Goal: Task Accomplishment & Management: Contribute content

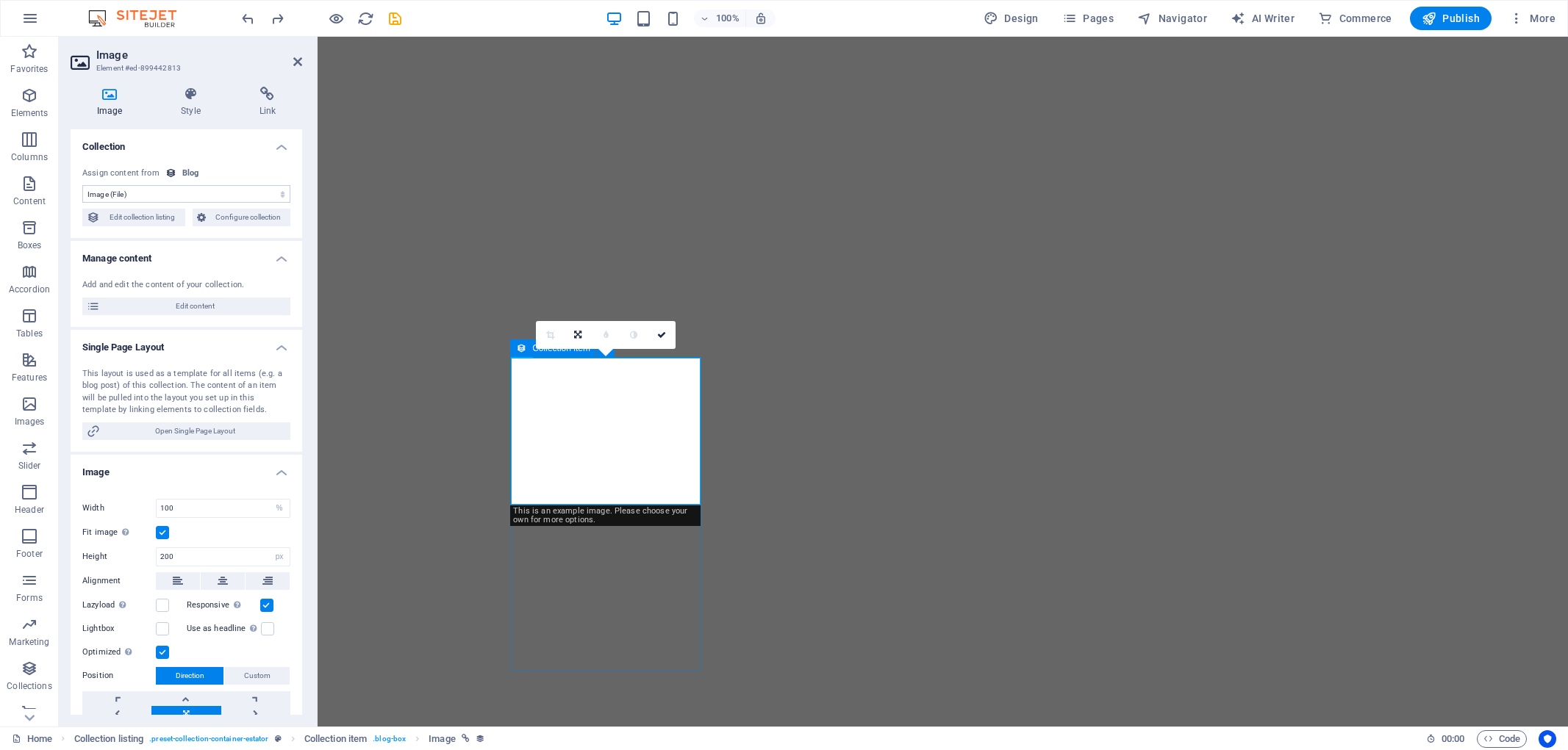
select select "image"
select select "%"
select select "px"
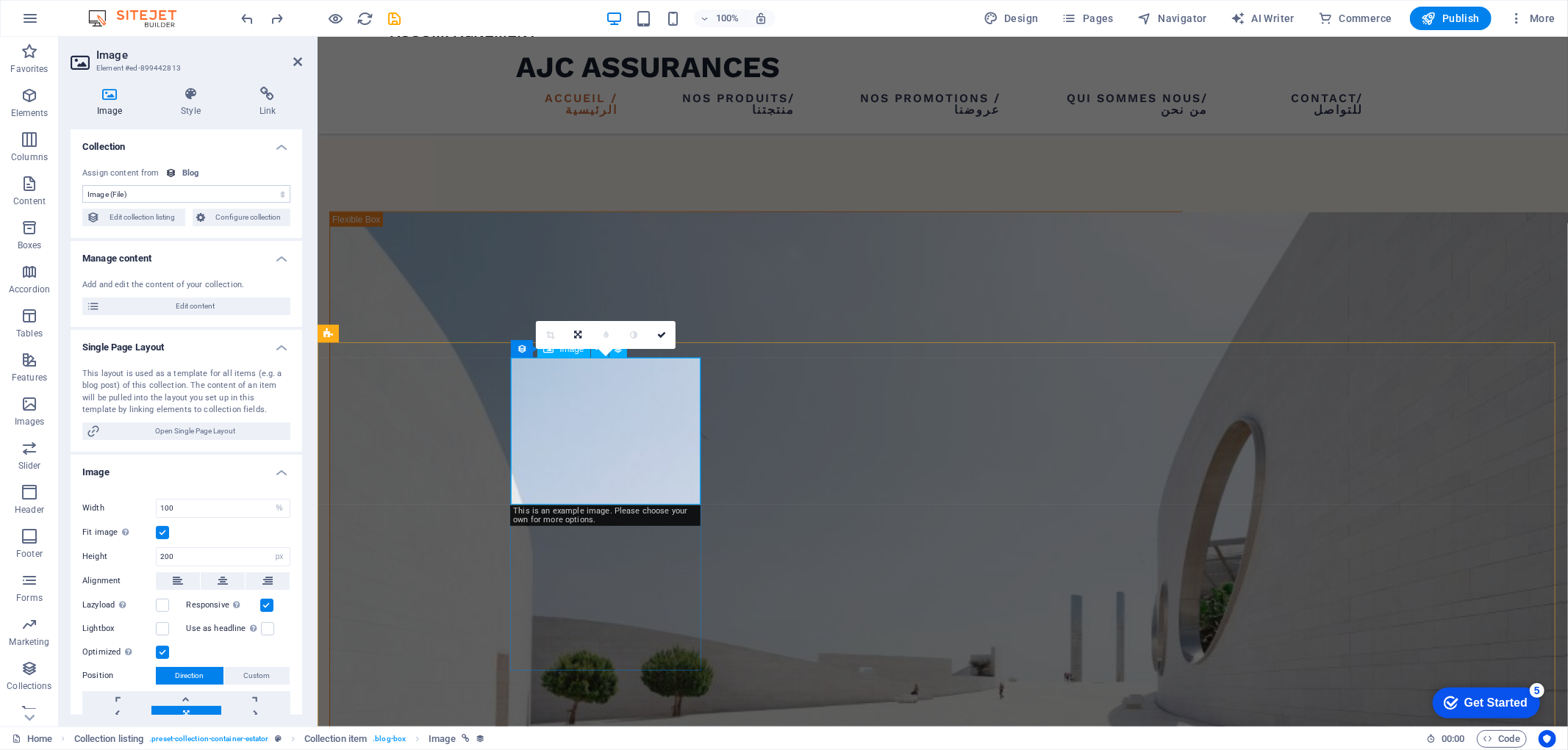
click at [274, 188] on select "No assignment, content remains static Created at (Date) Updated at (Date) Name …" at bounding box center [186, 194] width 208 height 18
click at [276, 152] on h4 "Collection" at bounding box center [186, 143] width 231 height 27
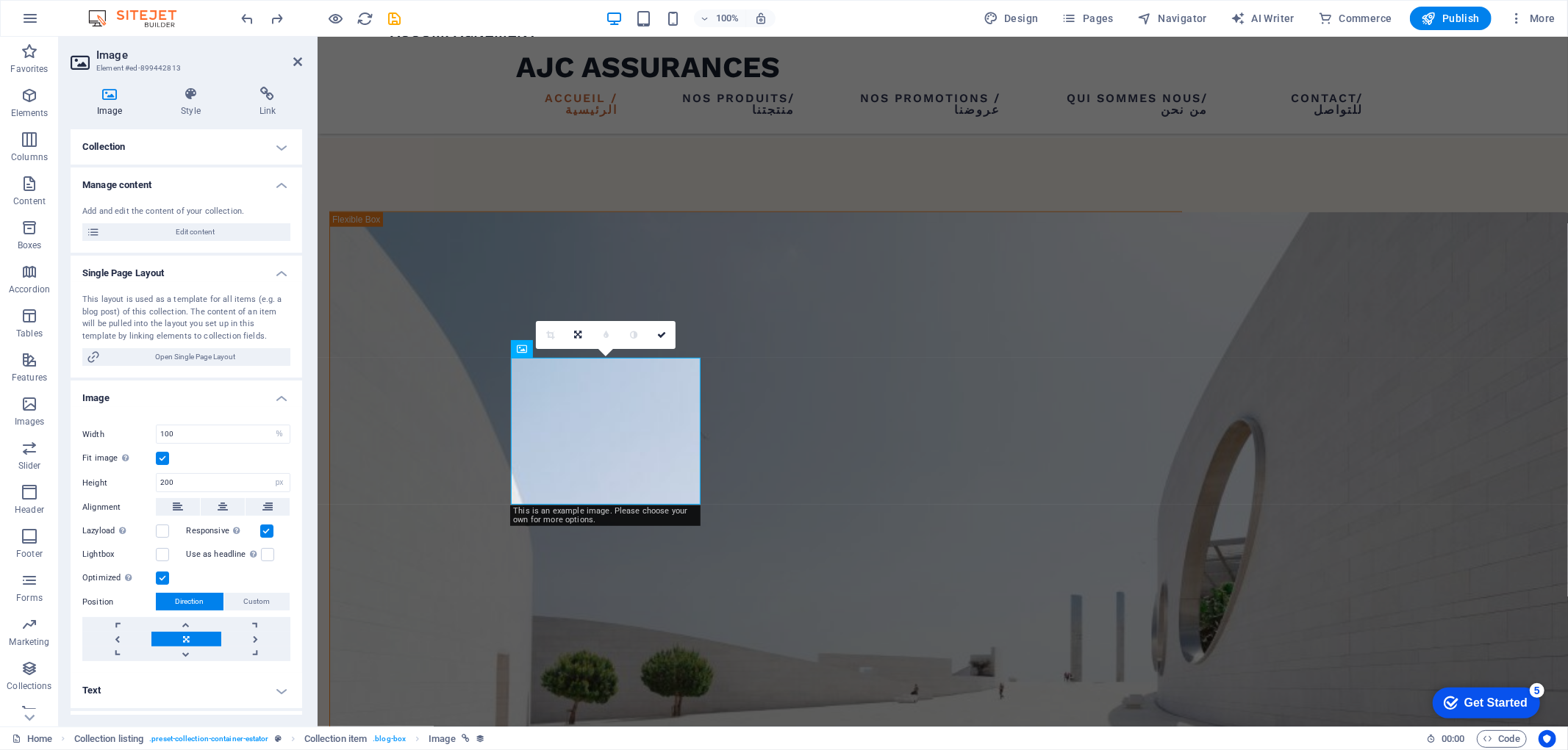
click at [273, 155] on h4 "Collection" at bounding box center [186, 147] width 231 height 35
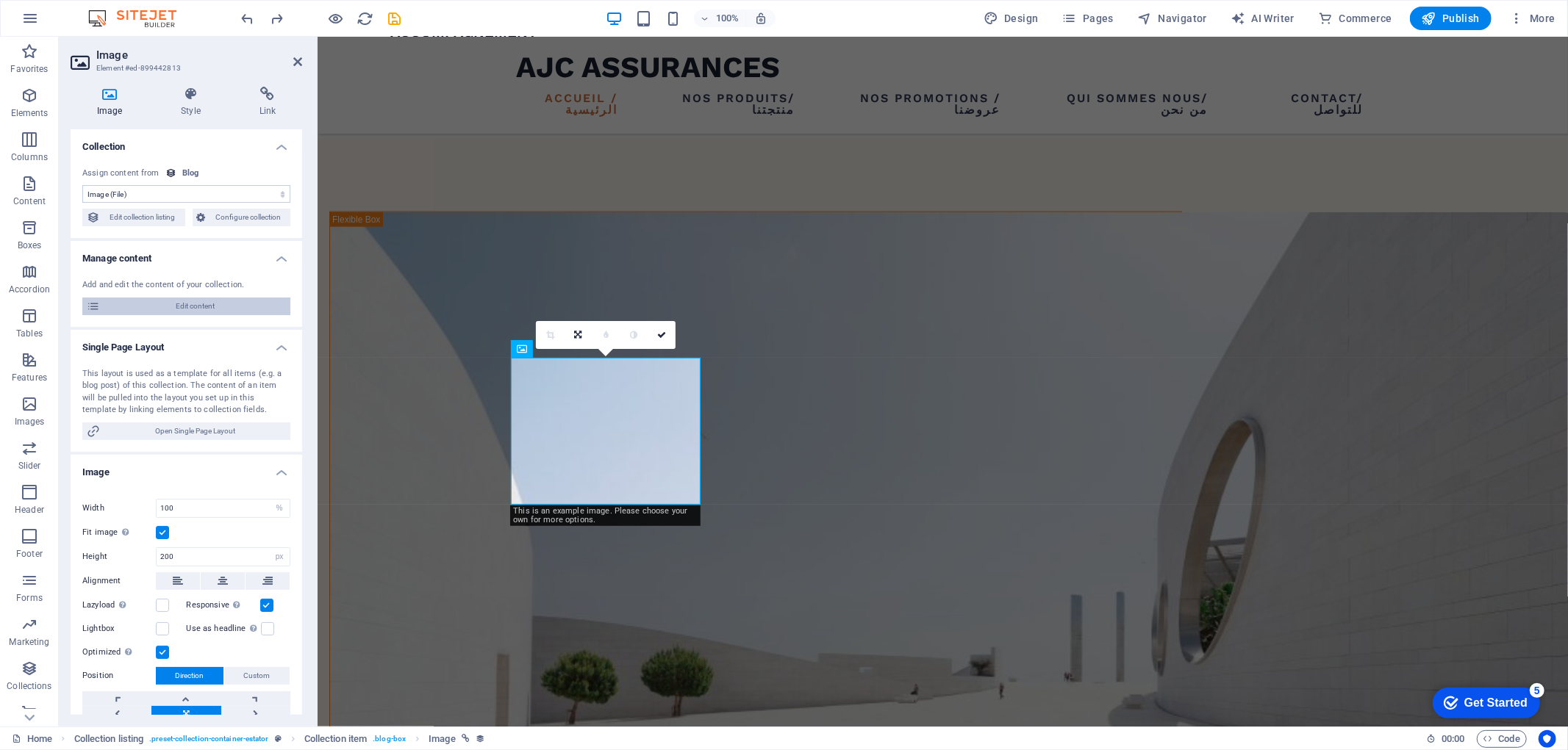
click at [201, 306] on span "Edit content" at bounding box center [195, 306] width 182 height 18
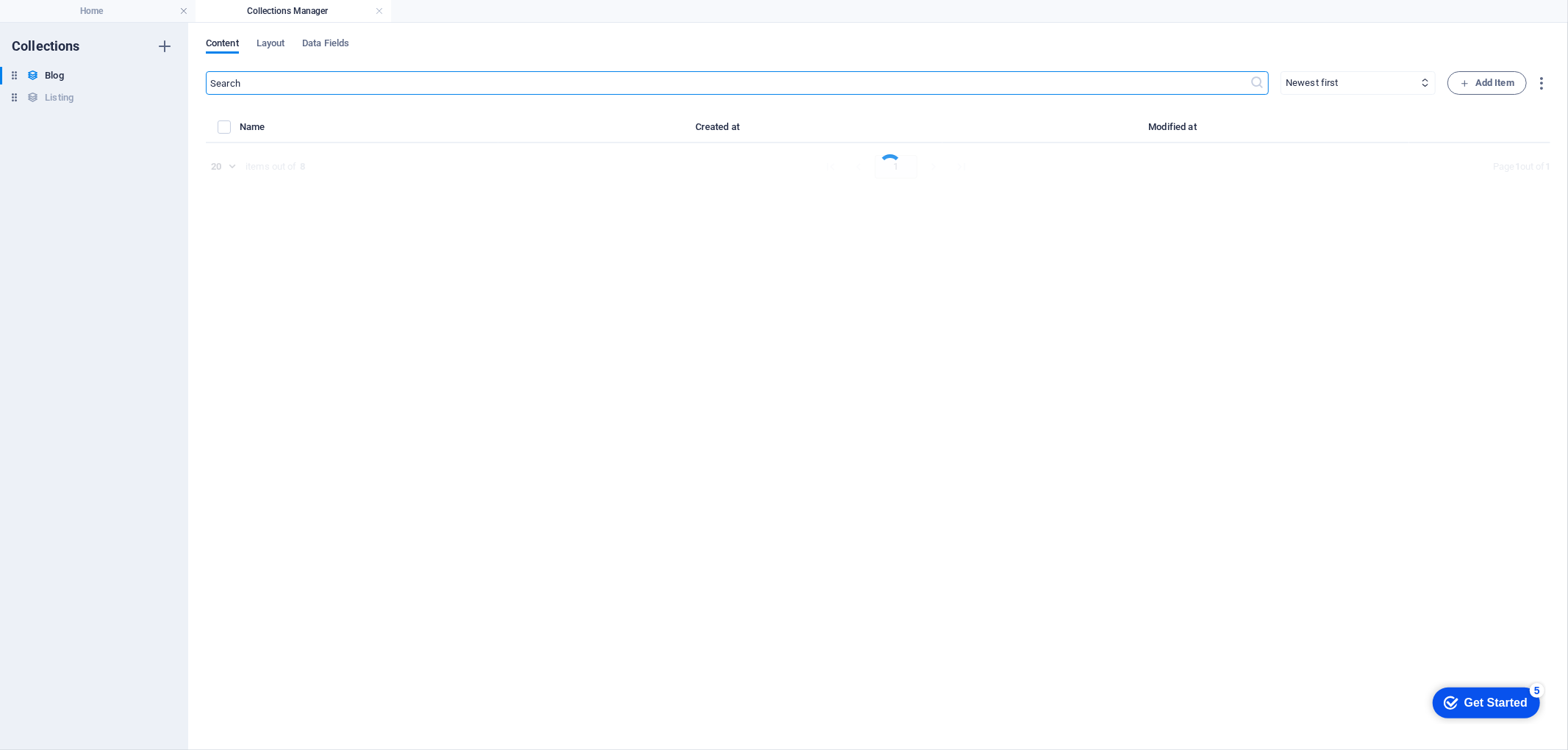
select select "Estate"
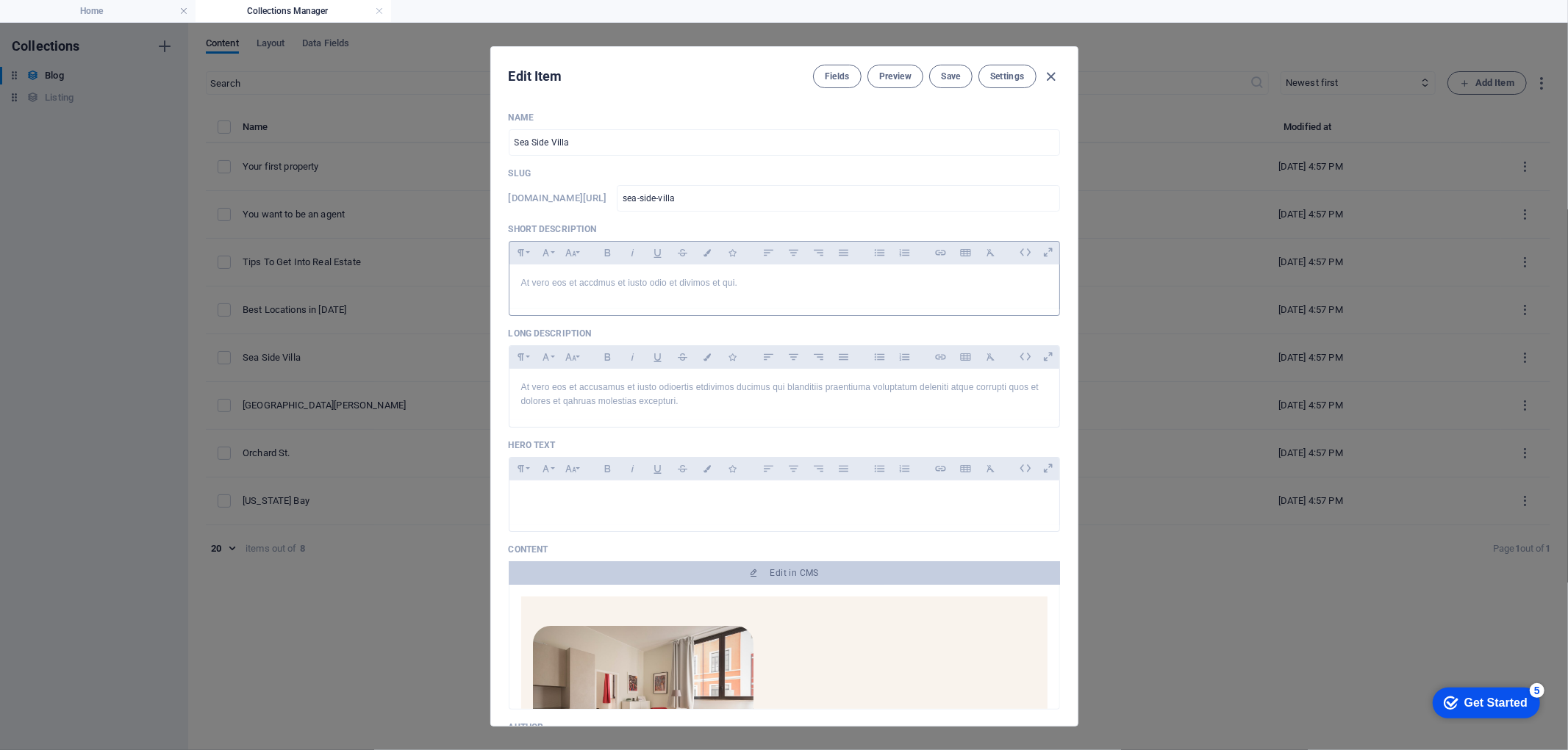
click at [800, 287] on p "At vero eos et accdmus et iusto odio et divimos et qui." at bounding box center [784, 283] width 526 height 14
drag, startPoint x: 651, startPoint y: 142, endPoint x: 496, endPoint y: 128, distance: 155.6
click at [496, 128] on div "Name Sea Side Villa ​ Slug [DOMAIN_NAME][URL] sea-side-villa ​ Short Descriptio…" at bounding box center [784, 413] width 586 height 626
type input "A"
type input "a"
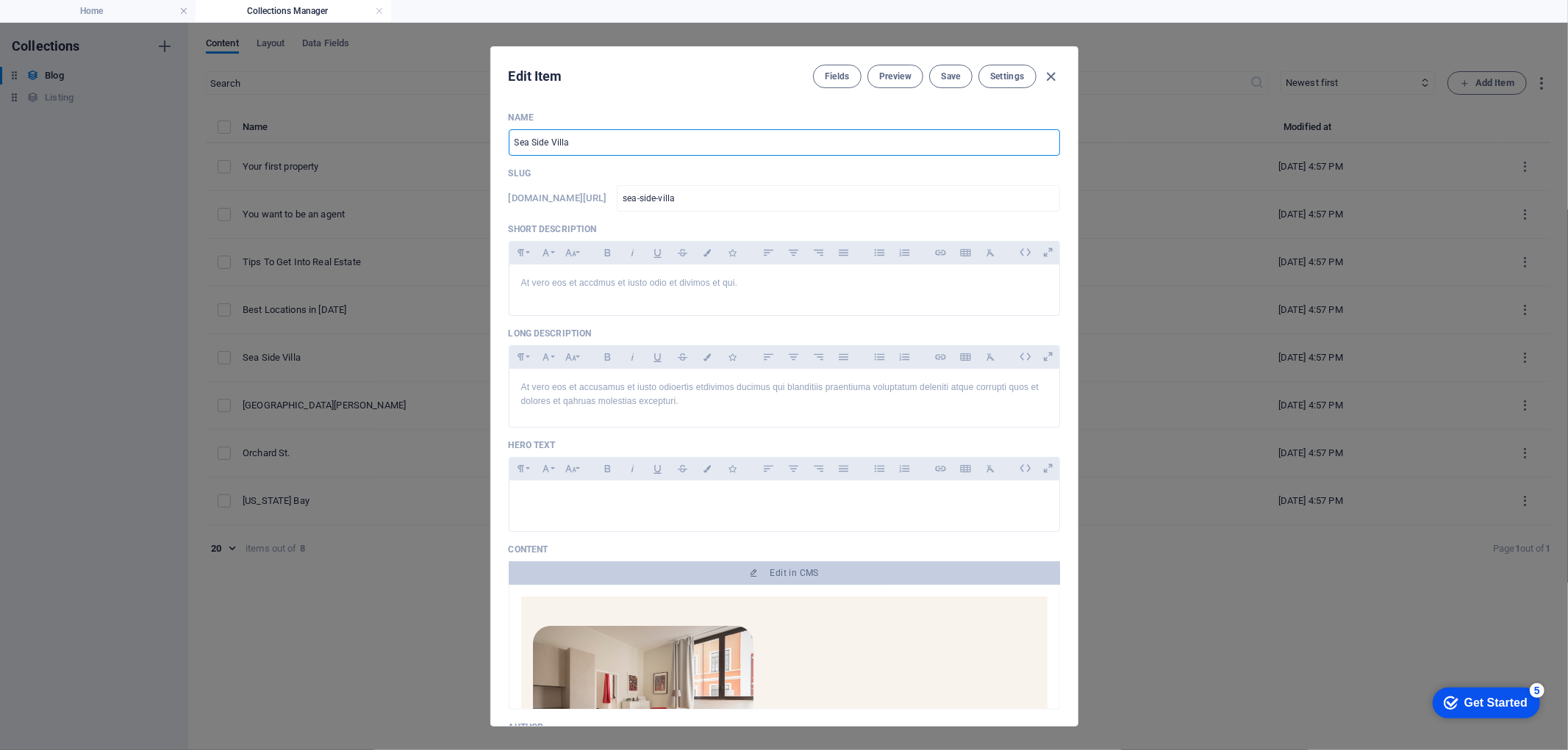
type input "a"
type input "As"
type input "as"
type input "Ass"
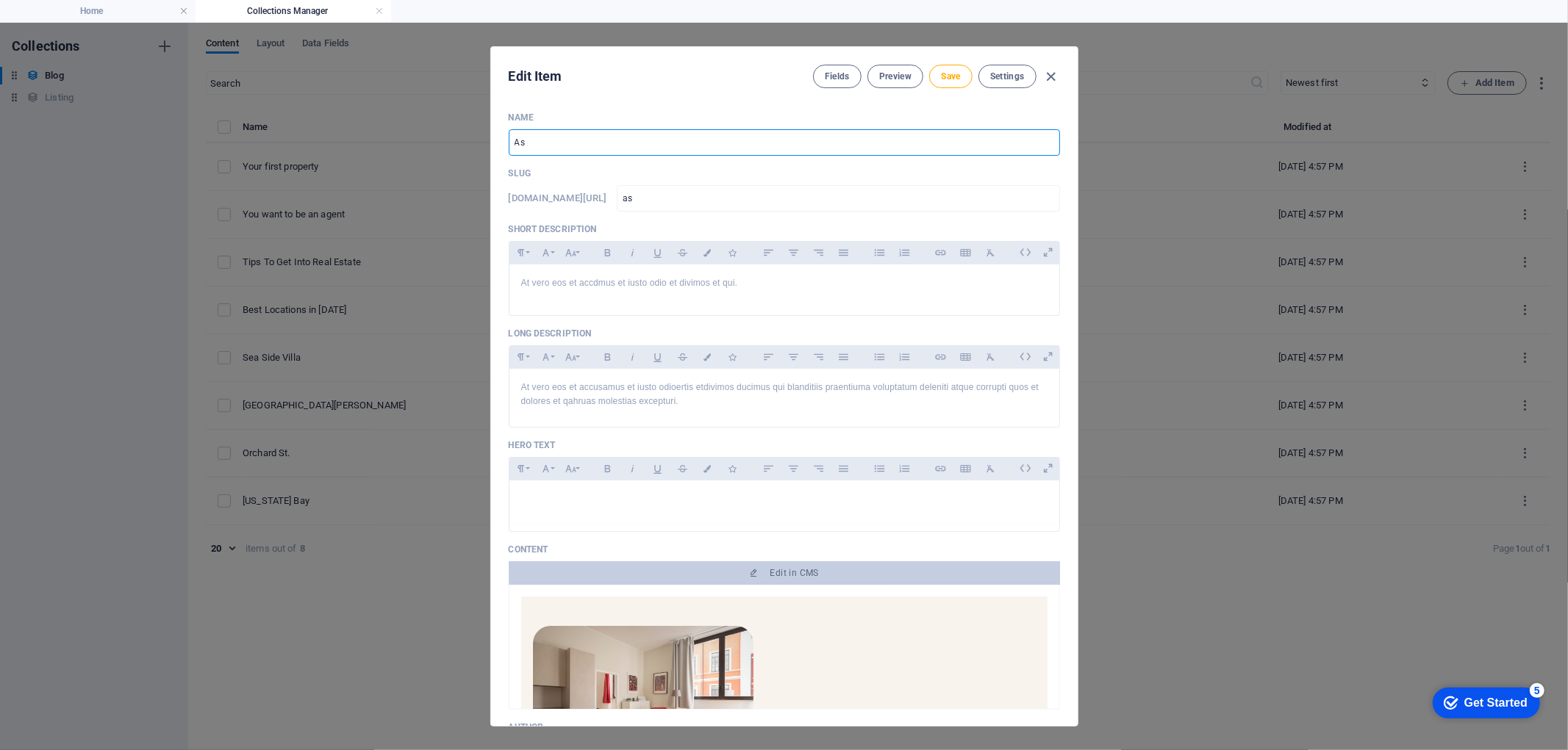
type input "ass"
type input "Assu"
type input "assu"
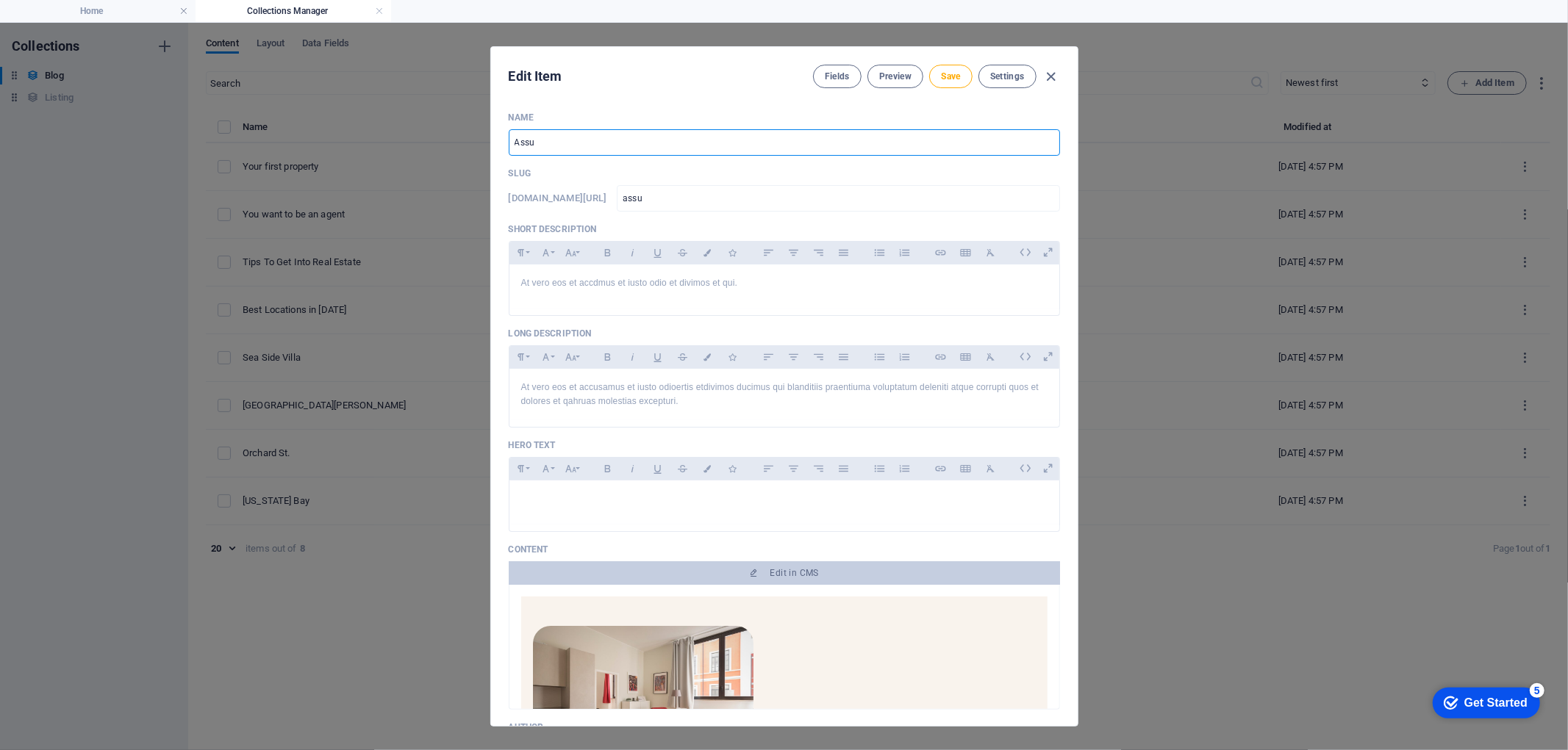
type input "Assur"
type input "assur"
type input "Assura"
type input "assura"
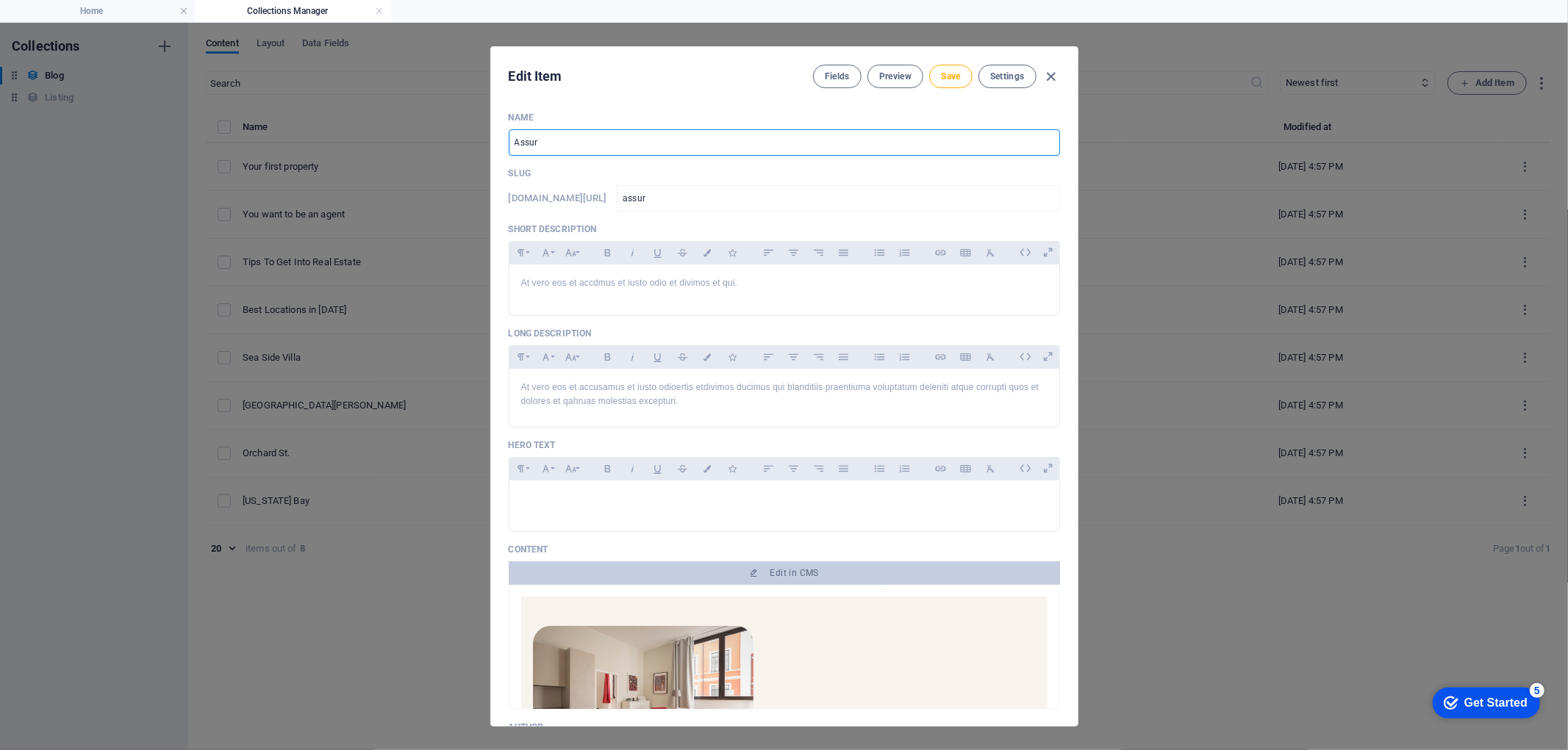
type input "assura"
type input "Assuran"
type input "assuran"
type input "Assuranc"
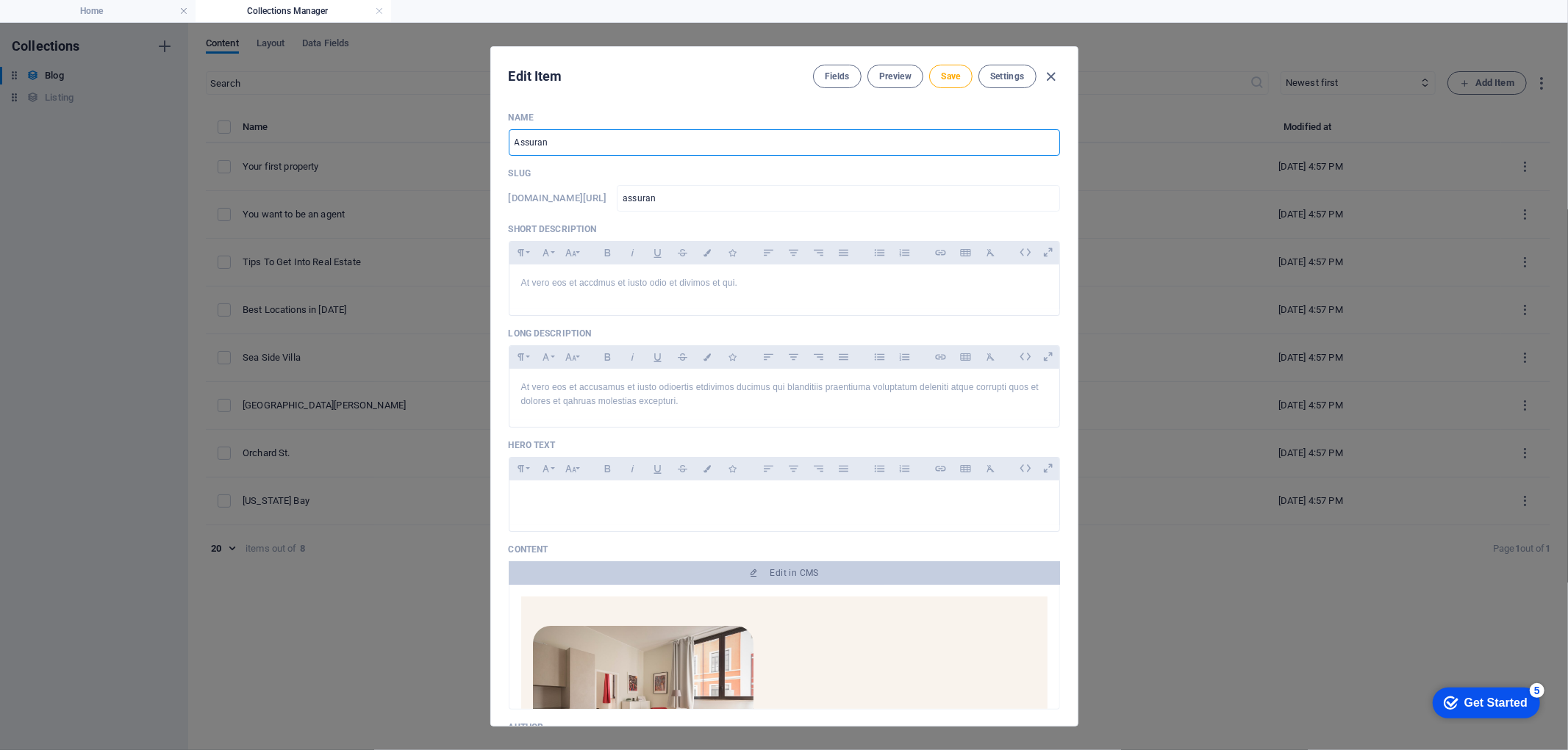
type input "assuranc"
type input "Assurance"
type input "assurance"
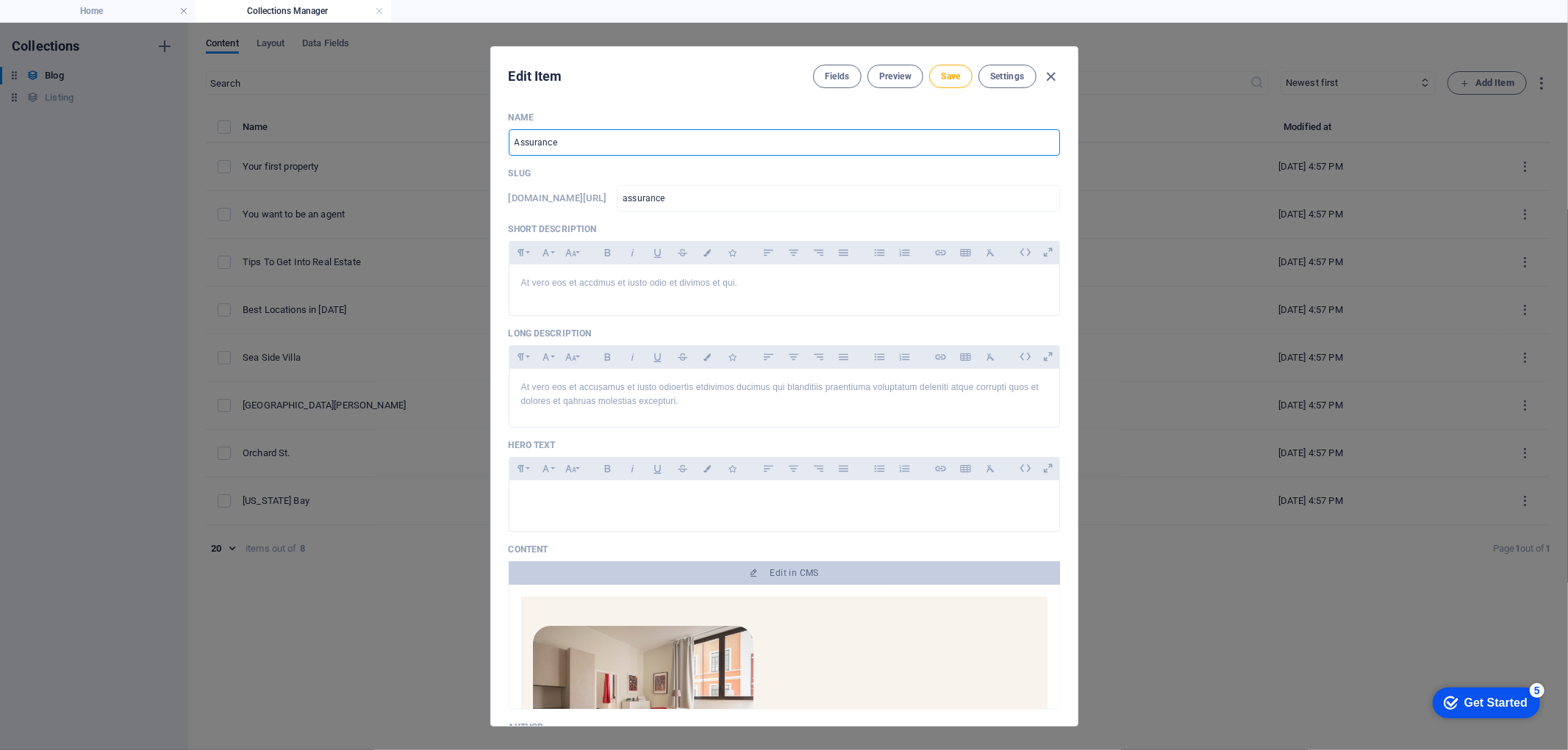
type input "Assurance v"
type input "assurance-v"
type input "Assurance vé"
type input "assurance-ve"
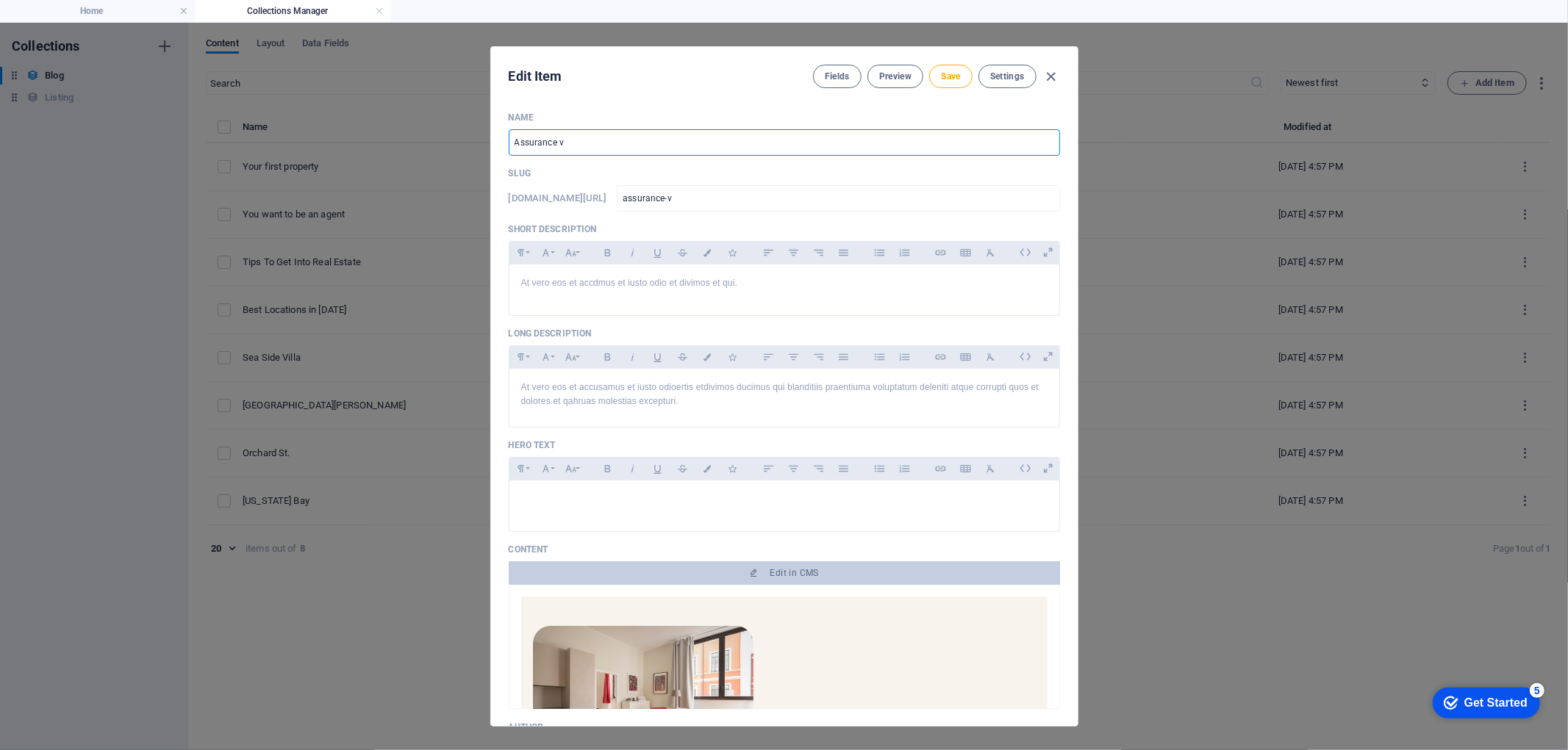
type input "assurance-ve"
type input "Assurance véh"
type input "assurance-veh"
type input "Assurance véhi"
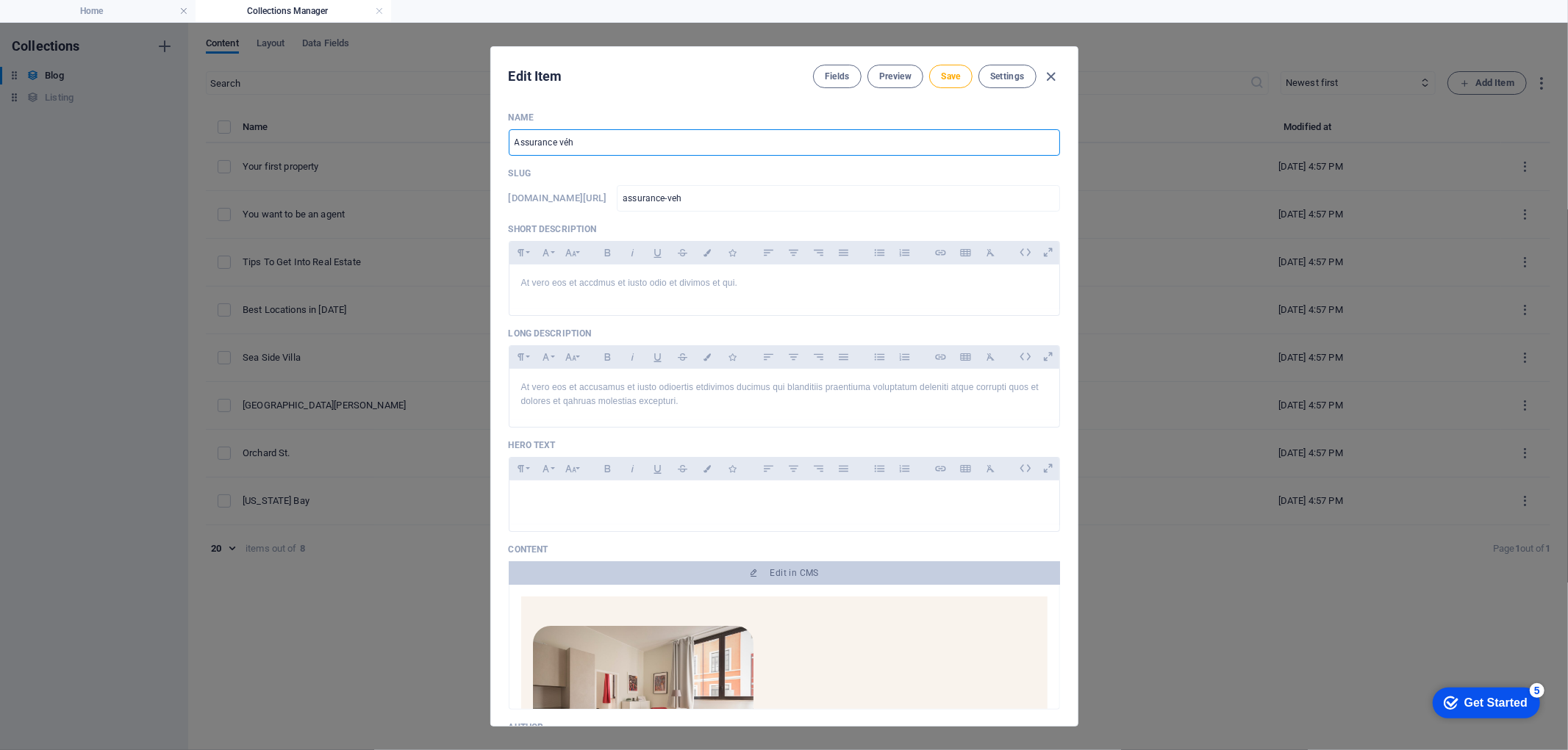
type input "assurance-vehi"
type input "Assurance véhic"
type input "assurance-vehic"
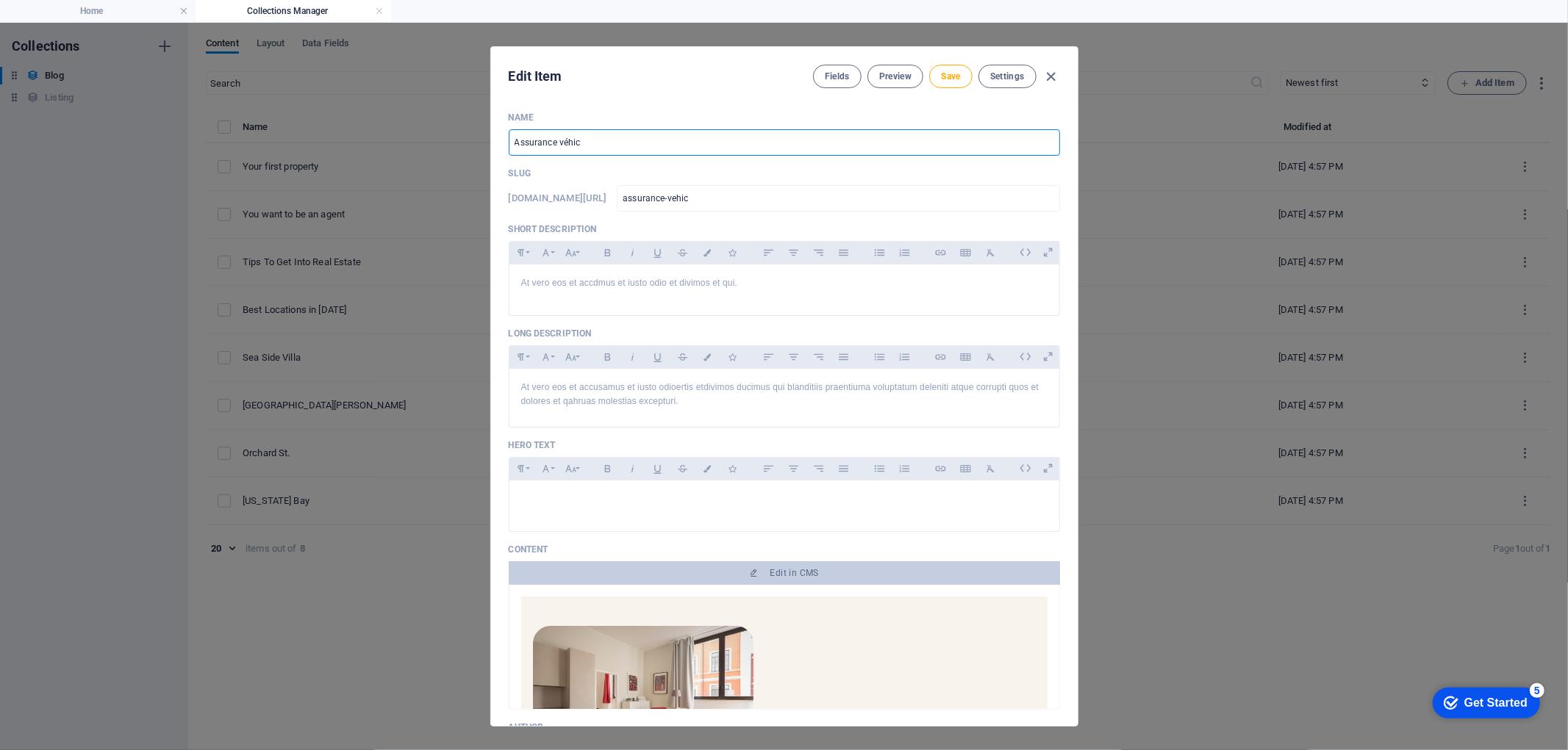
type input "Assurance véhicu"
type input "assurance-vehicu"
type input "Assurance véhicul"
type input "assurance-vehicul"
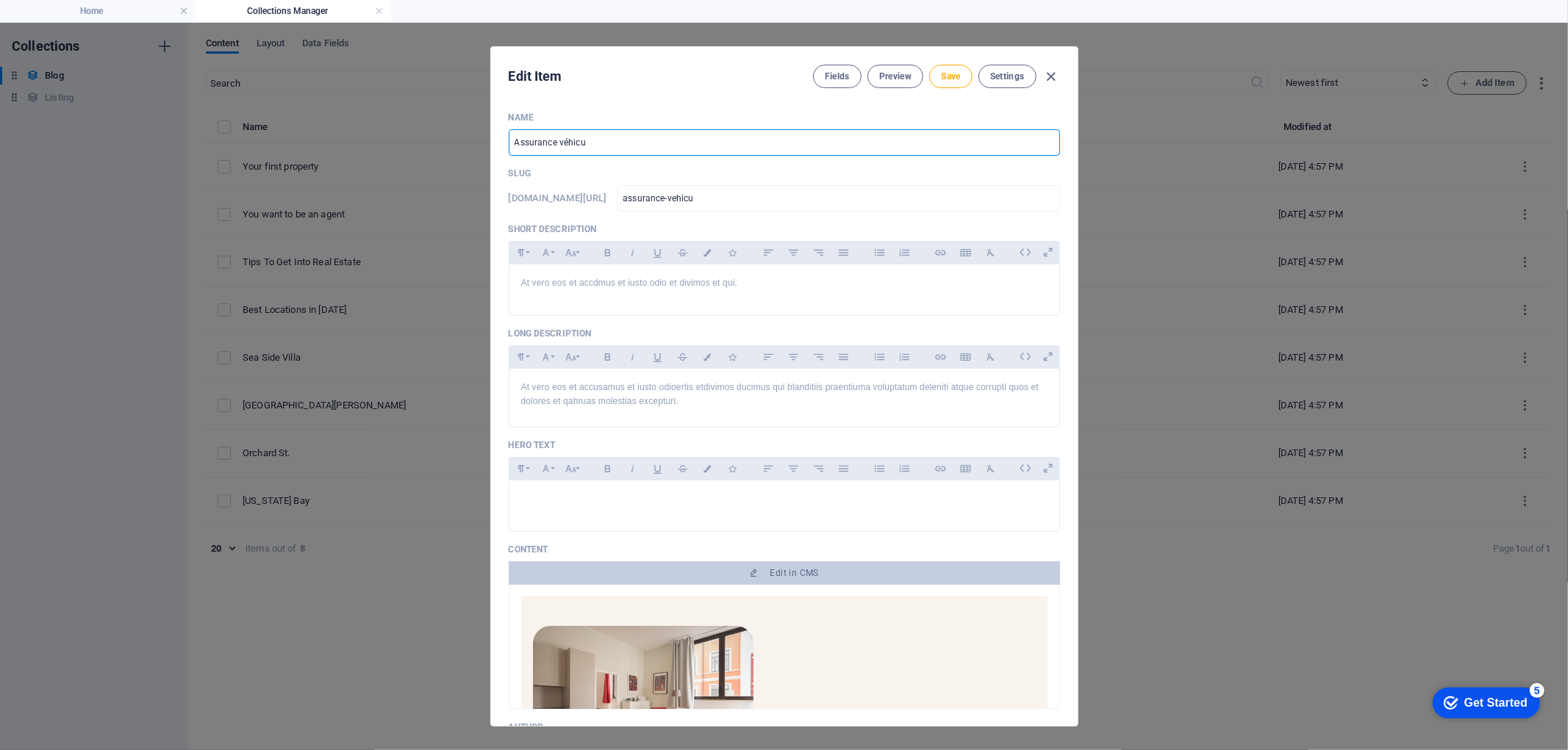
type input "assurance-vehicul"
type input "Assurance véhicule"
type input "assurance-vehicule"
click at [680, 149] on input "Assurance véhicule /" at bounding box center [784, 143] width 551 height 27
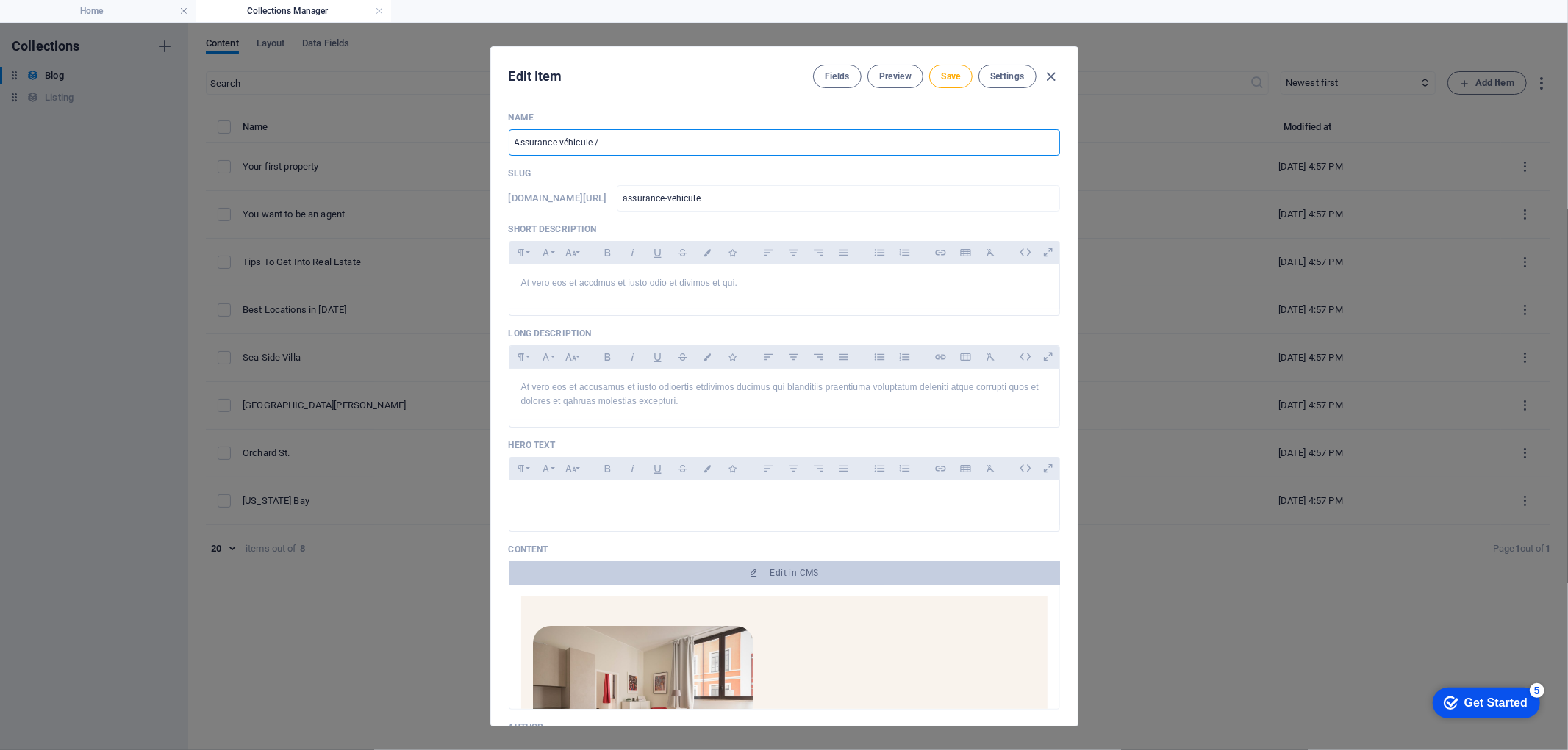
paste input "تأمين العربة"
type input "Assurance véhicule / تأمين العربة"
click at [774, 197] on input "assurance-vehicule" at bounding box center [837, 198] width 442 height 27
drag, startPoint x: 785, startPoint y: 200, endPoint x: 727, endPoint y: 197, distance: 58.1
click at [727, 197] on input "assurance-vehicule" at bounding box center [837, 198] width 442 height 27
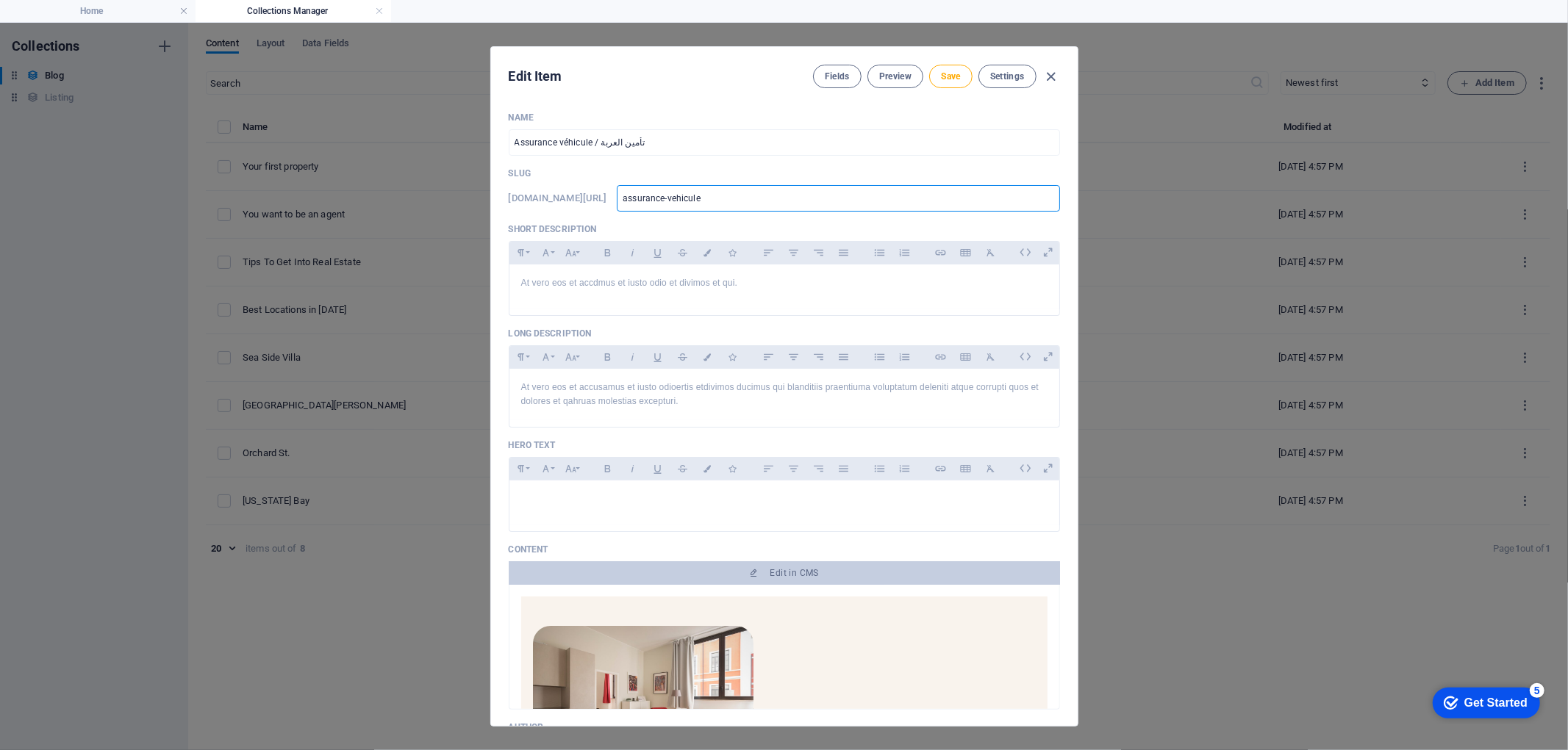
click at [689, 198] on input "assurance-vehicule" at bounding box center [837, 198] width 442 height 27
type input "-vehicule"
type input "vehicule"
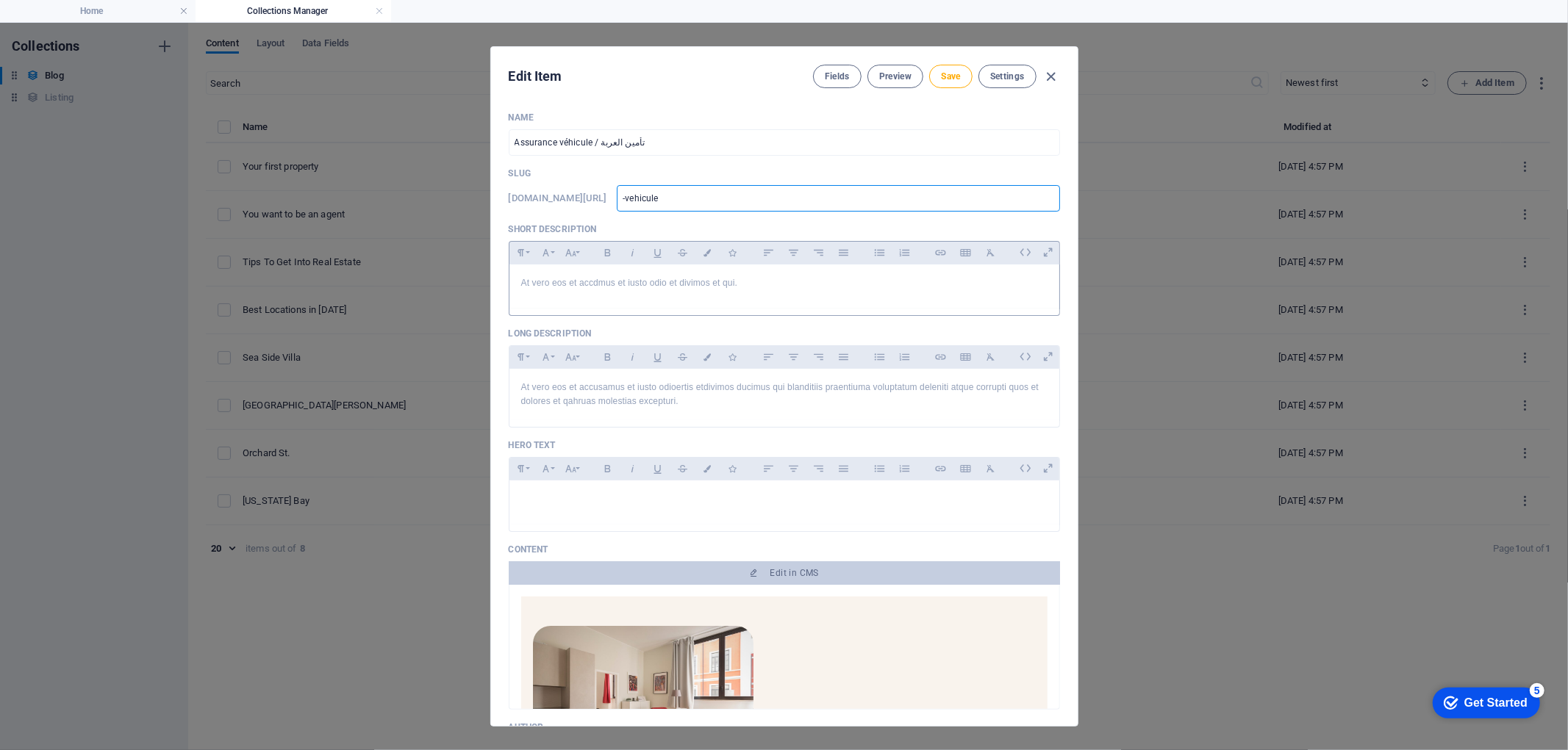
type input "vehicule"
type input "vhicule"
type input "v2hicule"
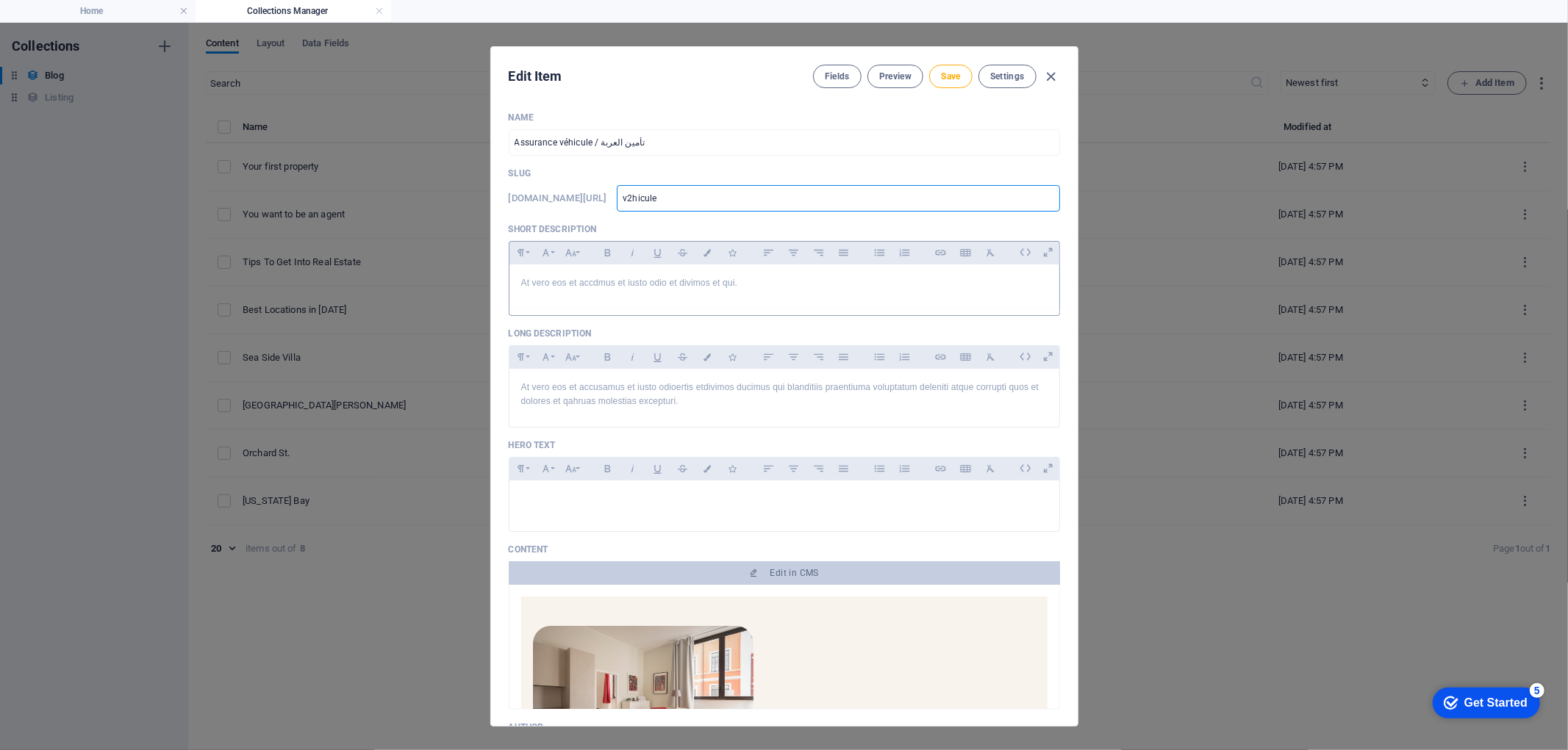
type input "vhicule"
type input "véhicule"
type input "vehicule"
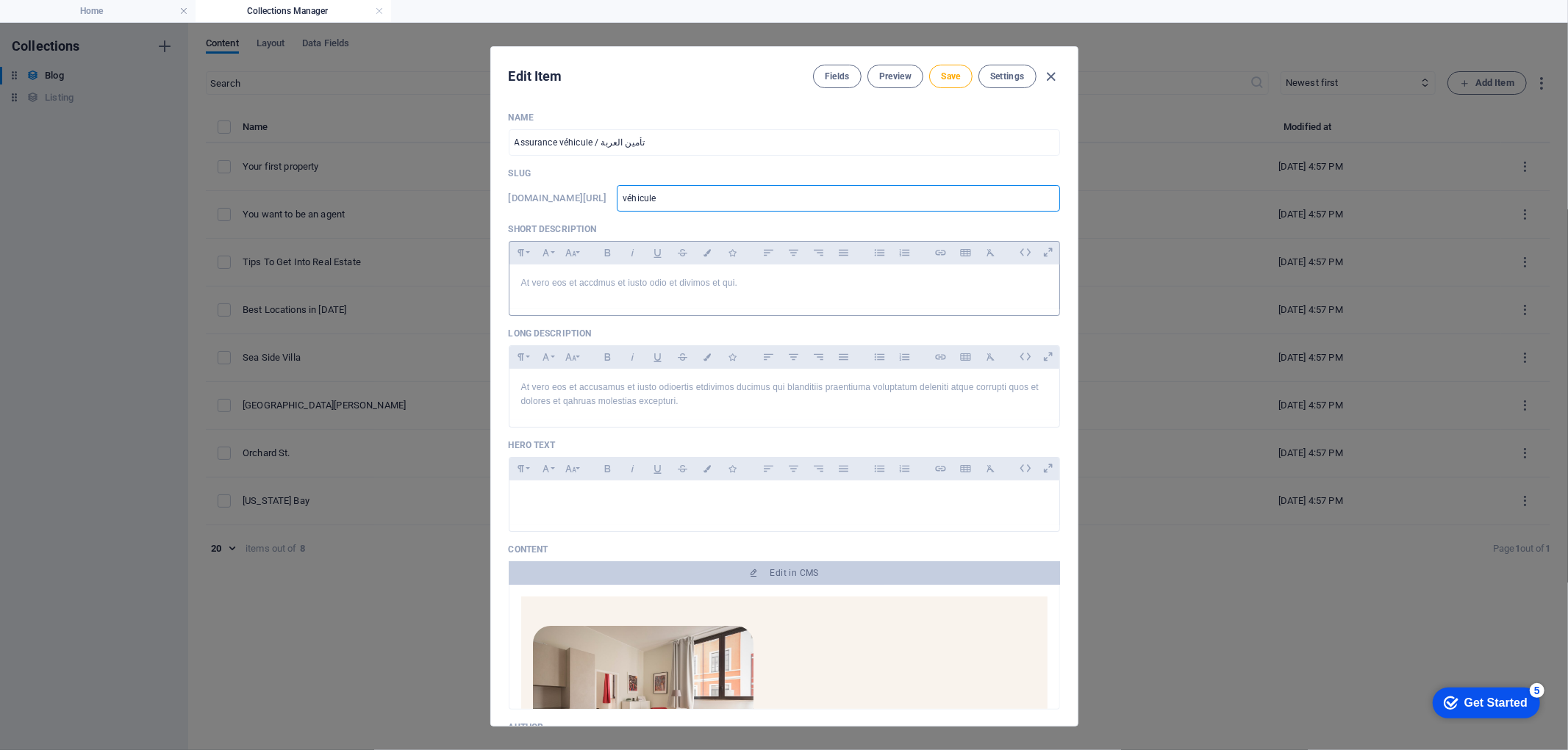
type input "vehicule"
click at [861, 298] on div "At vero eos et accdmus et iusto odio et divimos et qui." at bounding box center [784, 287] width 550 height 44
click at [796, 283] on p "At vero eos et accdmus et iusto odio et divimos et qui." at bounding box center [784, 283] width 526 height 14
